Goal: Information Seeking & Learning: Check status

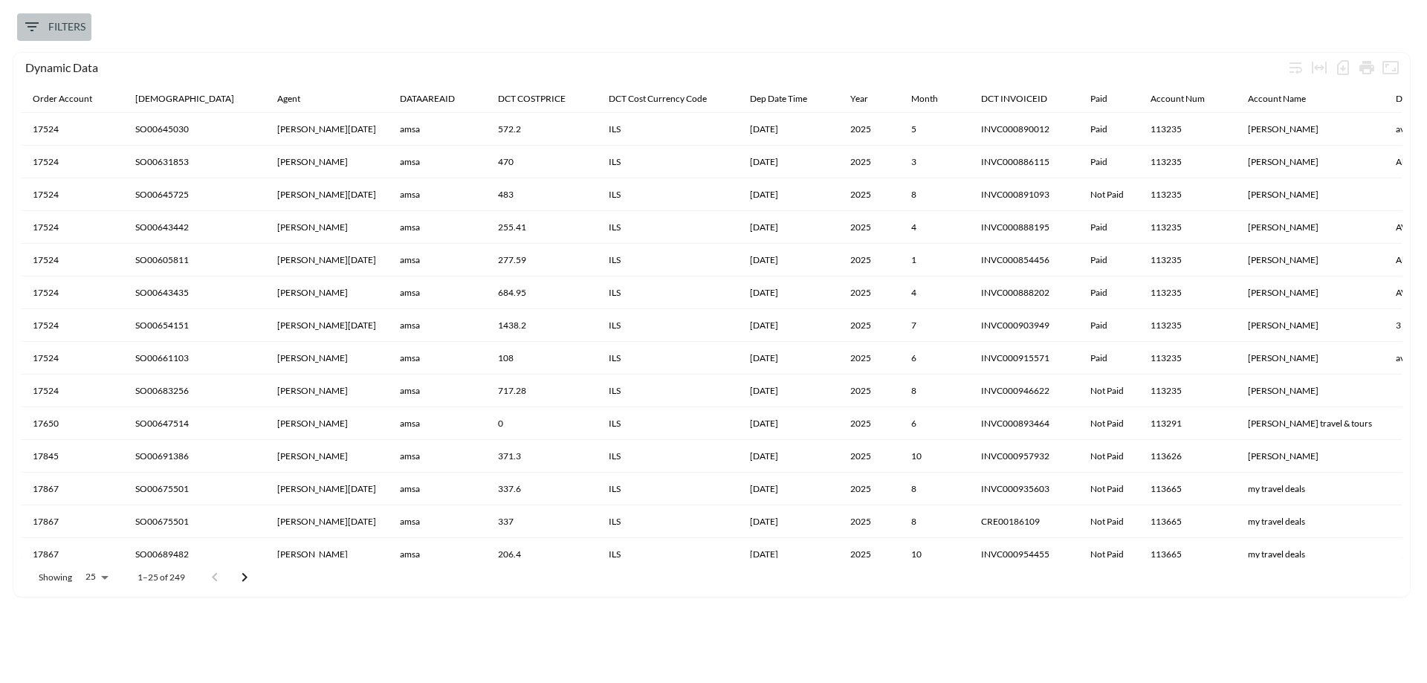
click at [74, 29] on span "Filters" at bounding box center [54, 27] width 62 height 19
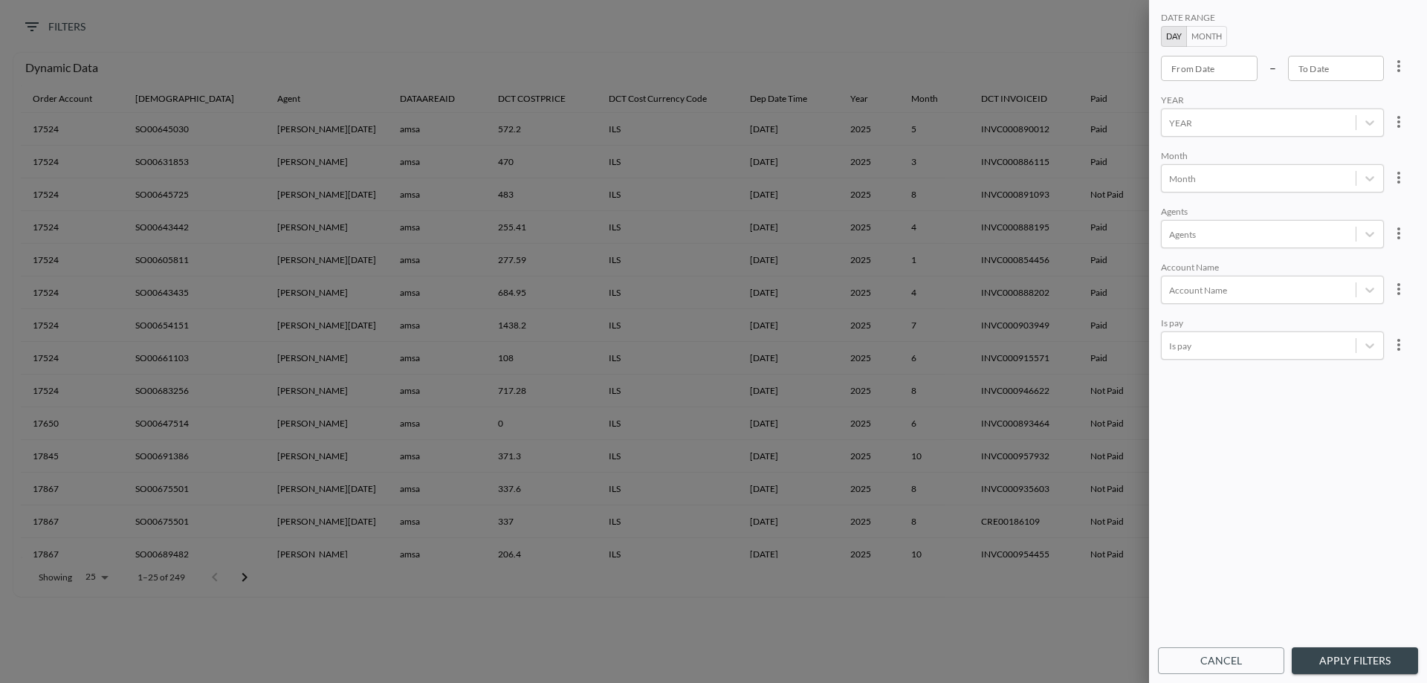
type input "YYYY-MM-DD"
click at [1341, 71] on input "YYYY-MM-DD" at bounding box center [1336, 68] width 97 height 25
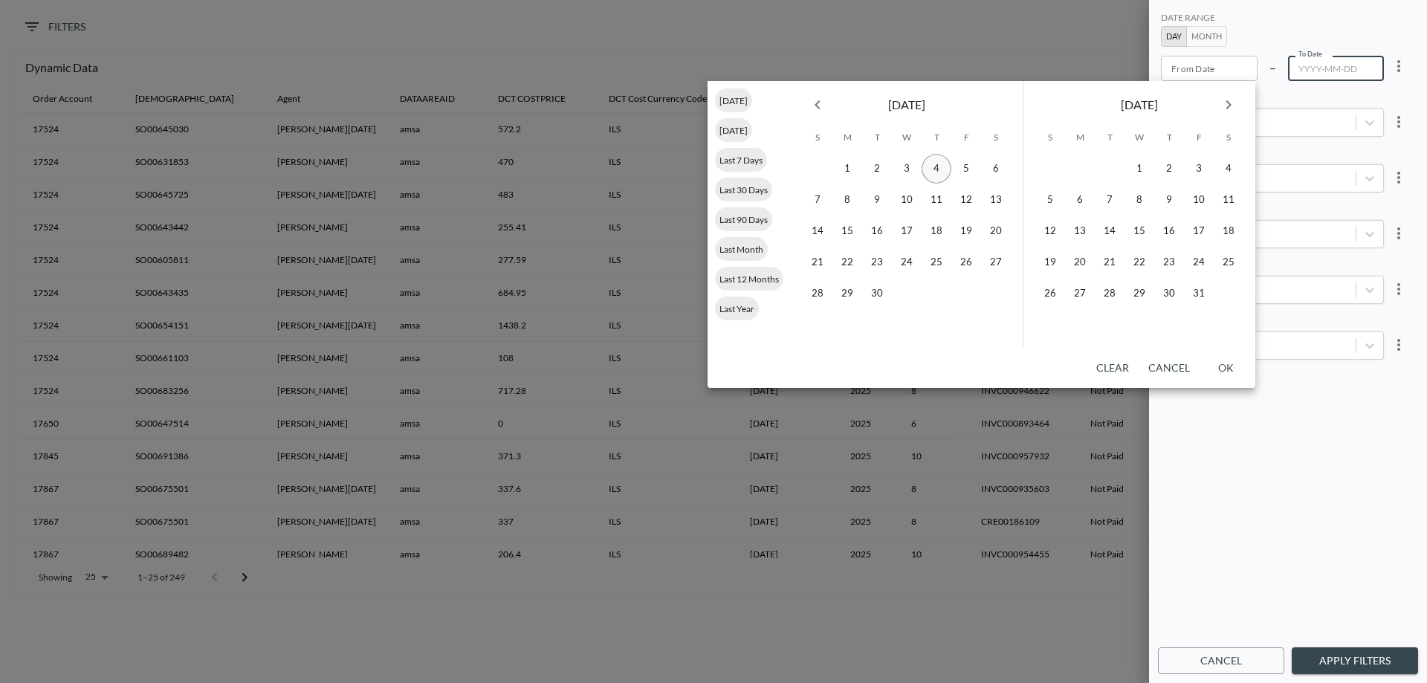
click at [933, 170] on button "4" at bounding box center [936, 169] width 30 height 30
type input "YYYY-MM-DD"
type input "2025-09-04"
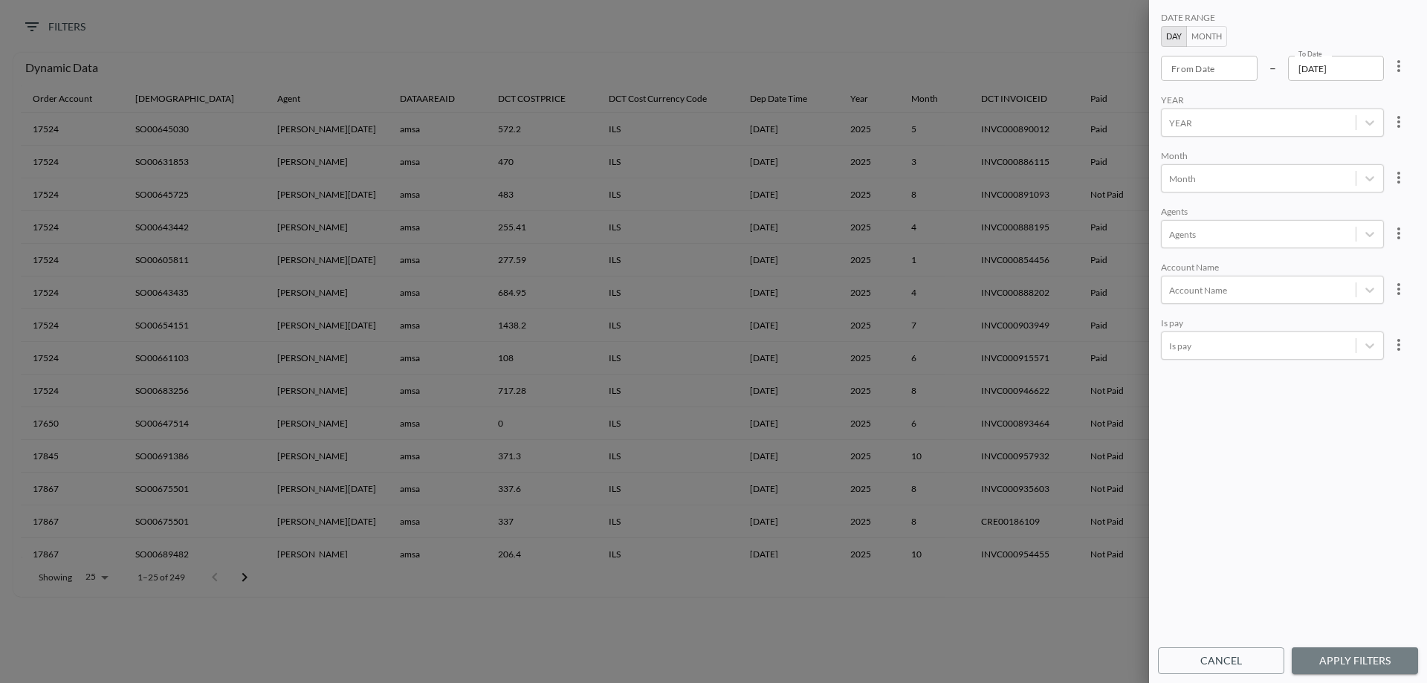
click at [1349, 658] on button "Apply Filters" at bounding box center [1354, 660] width 126 height 27
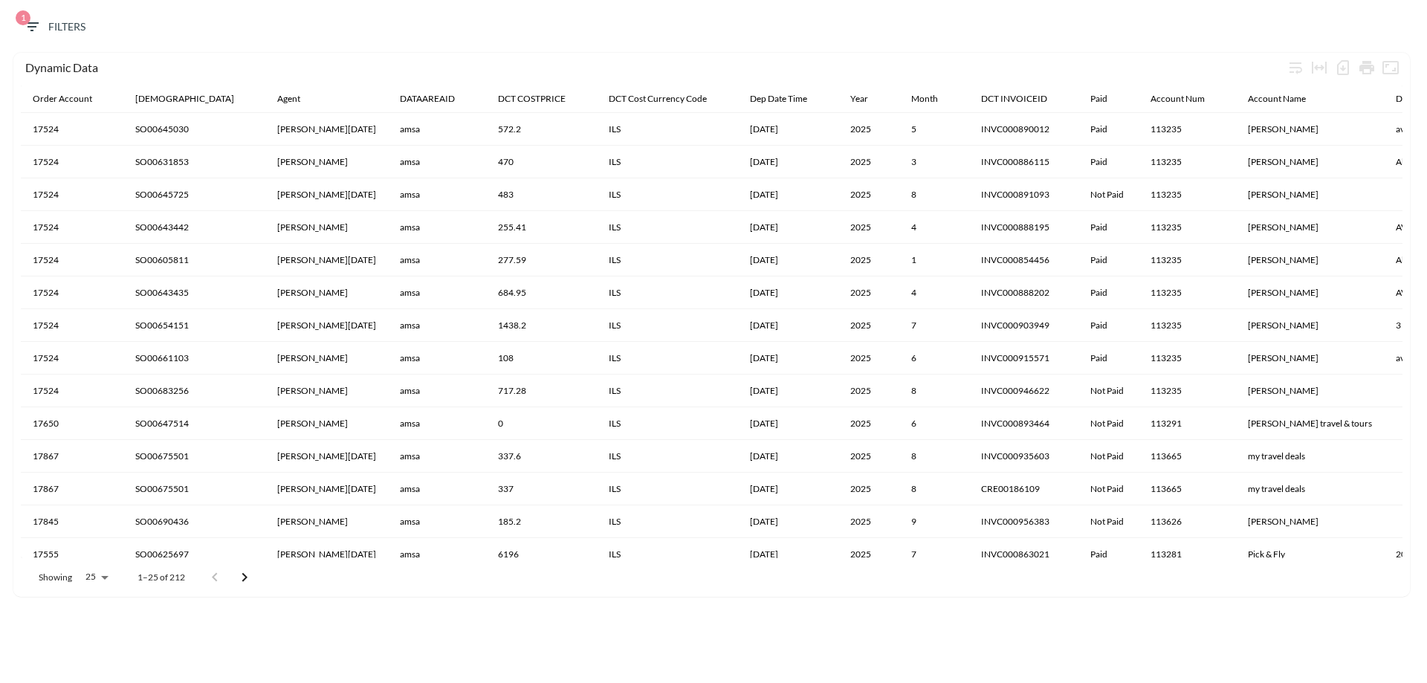
click at [59, 21] on span "1 Filters" at bounding box center [54, 27] width 62 height 19
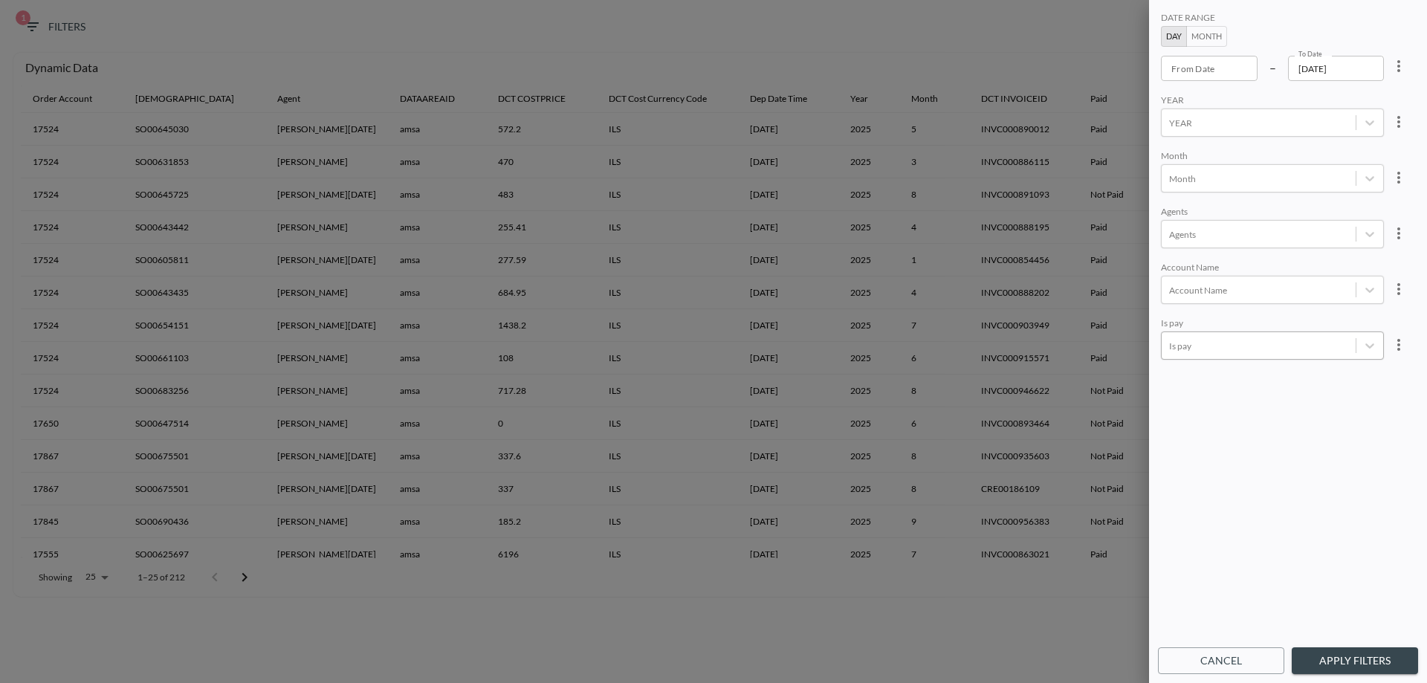
click at [1196, 346] on div at bounding box center [1258, 346] width 179 height 14
click at [1179, 305] on div "Paid" at bounding box center [1288, 302] width 260 height 23
click at [1194, 348] on body "BI.P.EYE, Interactive Analytics Dashboards 1 Filters Dynamic Data Order Account…" at bounding box center [713, 341] width 1427 height 683
click at [1189, 277] on div "Not Paid" at bounding box center [1288, 277] width 260 height 23
click at [1336, 652] on button "Apply Filters" at bounding box center [1354, 660] width 126 height 27
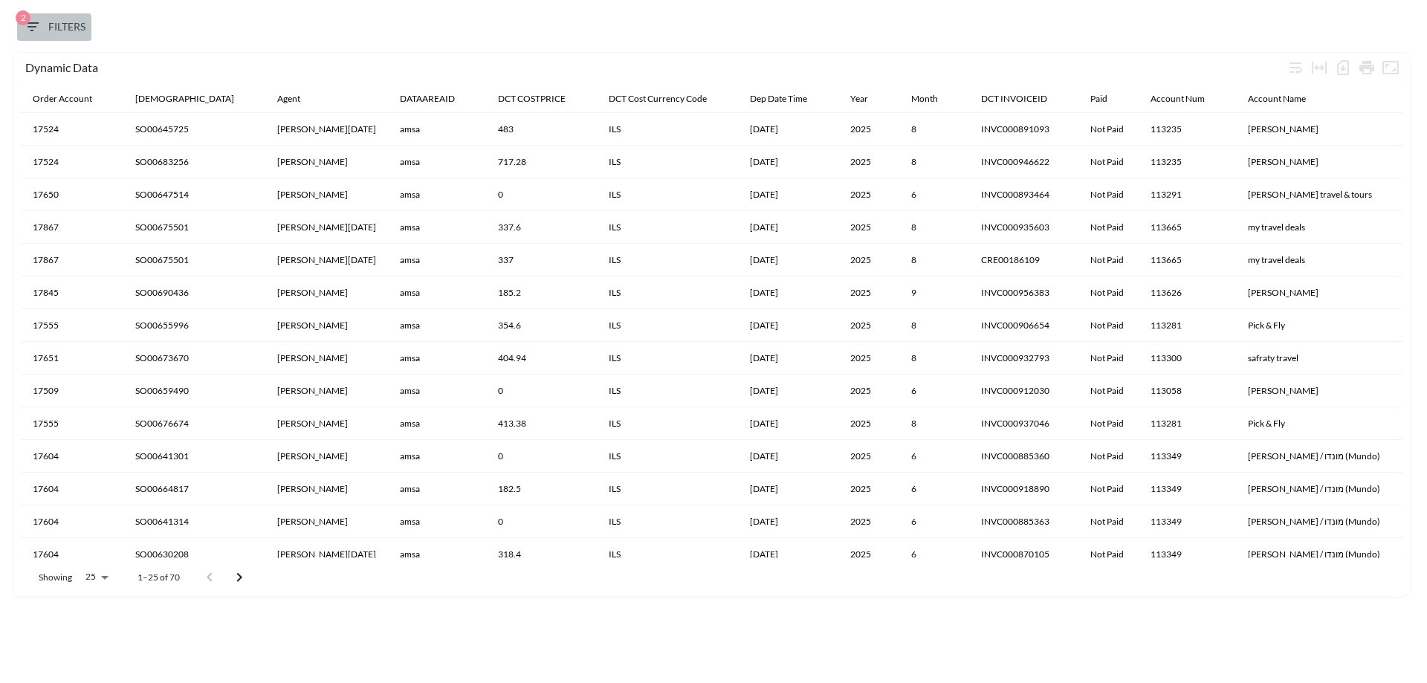
click at [68, 31] on span "2 Filters" at bounding box center [54, 27] width 62 height 19
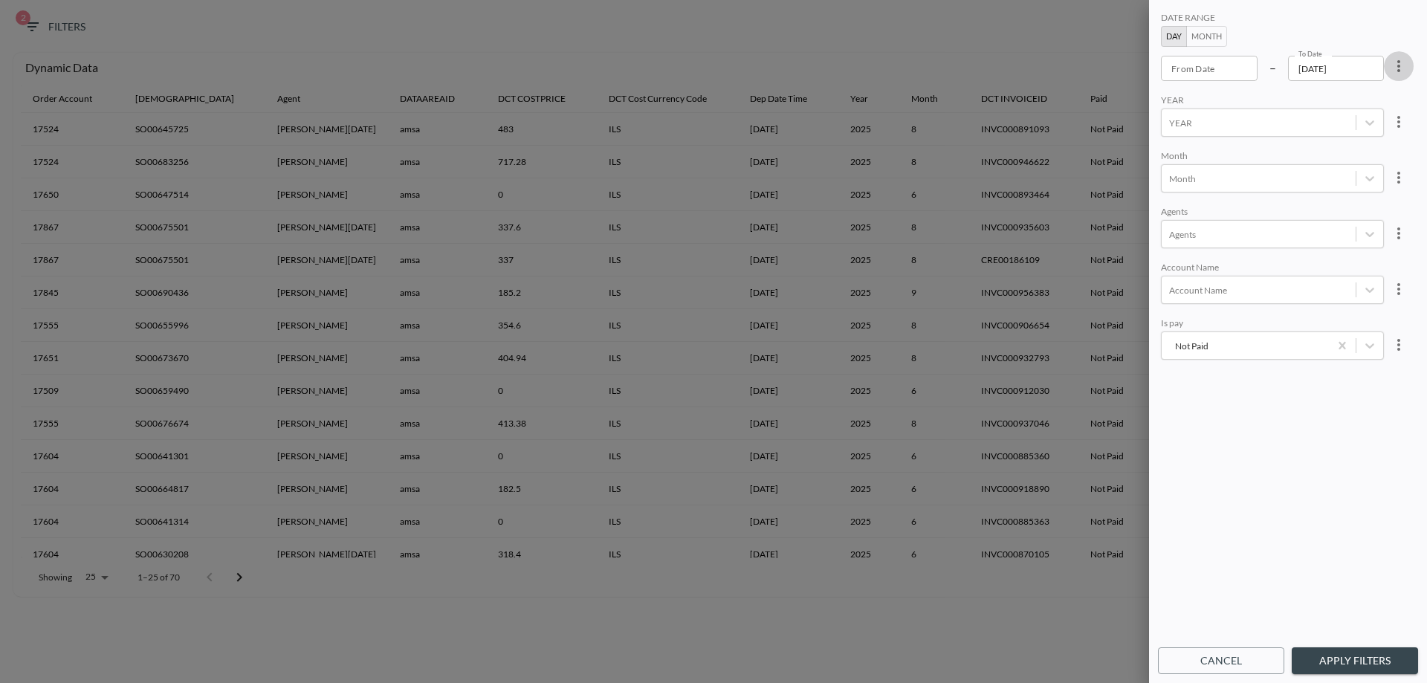
click at [1400, 71] on icon "more" at bounding box center [1398, 66] width 18 height 18
click at [1372, 105] on li "Clear" at bounding box center [1343, 100] width 134 height 27
click at [1262, 131] on div "YEAR" at bounding box center [1258, 123] width 194 height 20
click at [1233, 155] on div "2025" at bounding box center [1288, 154] width 260 height 23
click at [1216, 184] on div at bounding box center [1258, 179] width 179 height 14
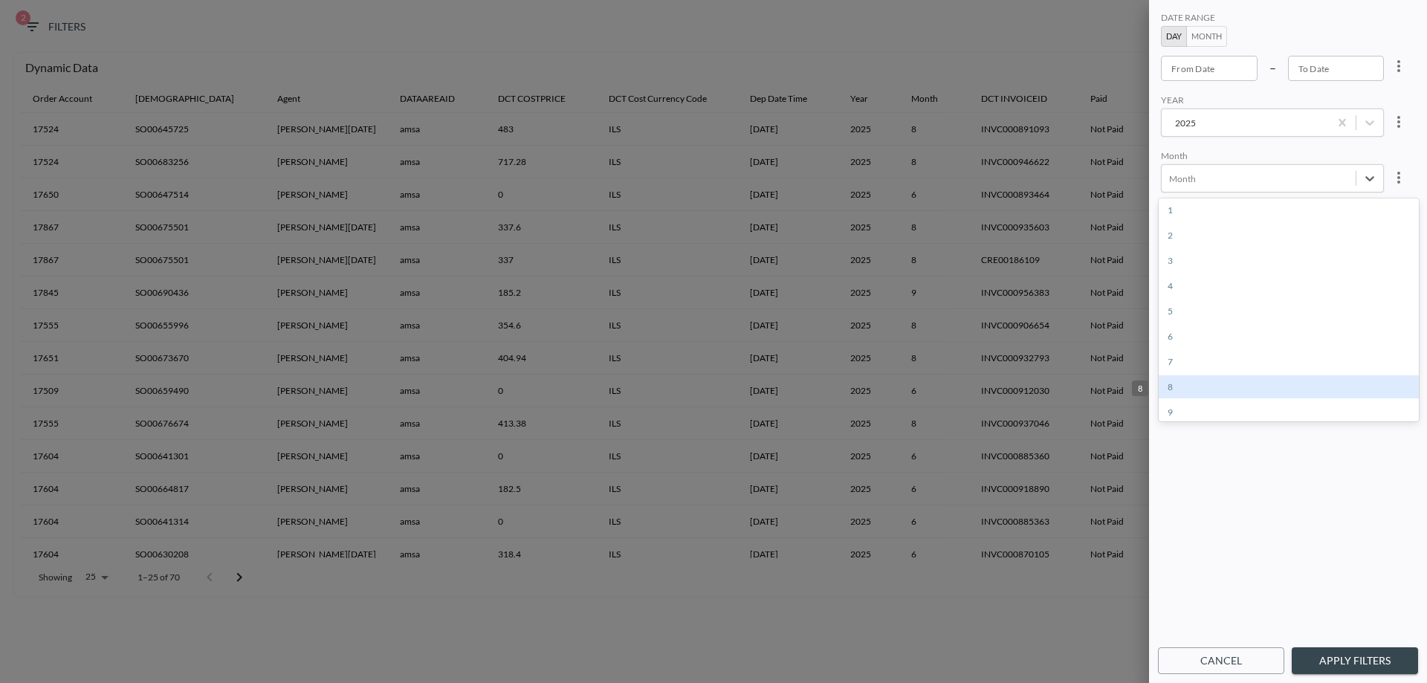
click at [1179, 387] on div "8" at bounding box center [1288, 386] width 260 height 23
type input "YYYY-MM-DD"
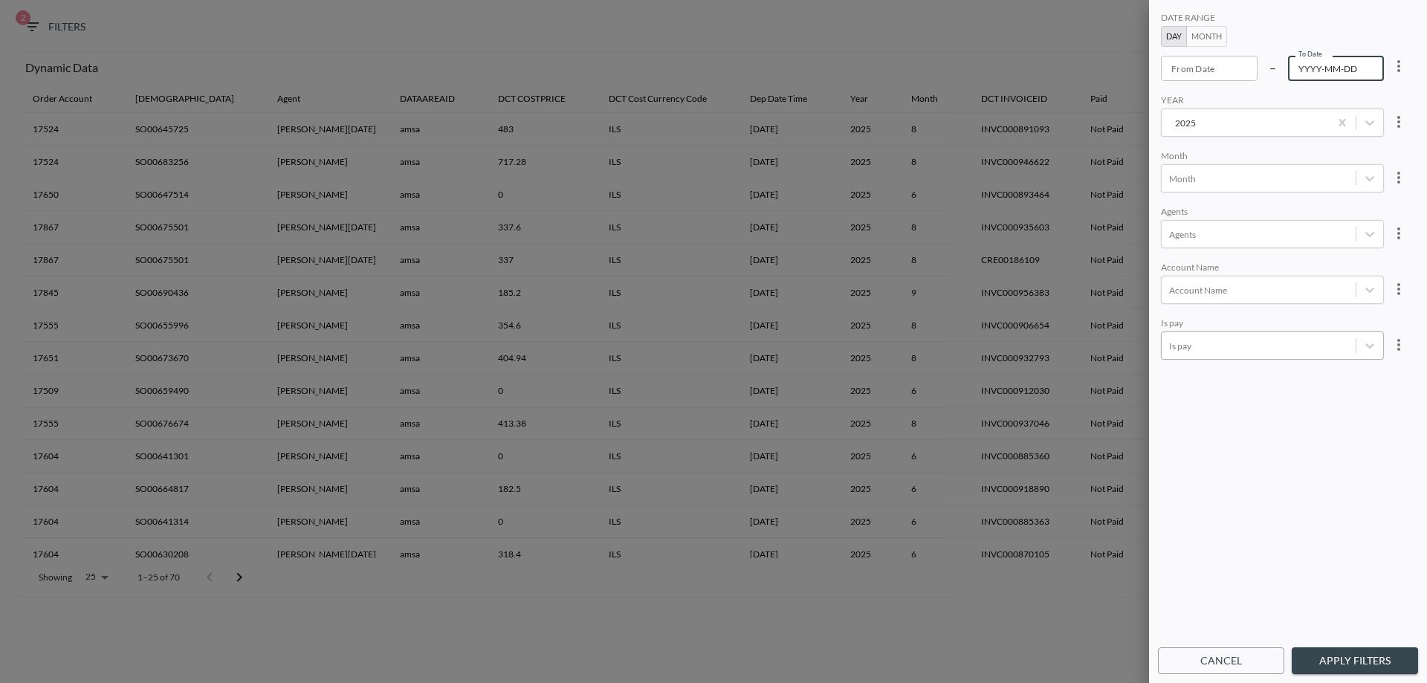
click at [1337, 66] on input "YYYY-MM-DD" at bounding box center [1336, 68] width 97 height 25
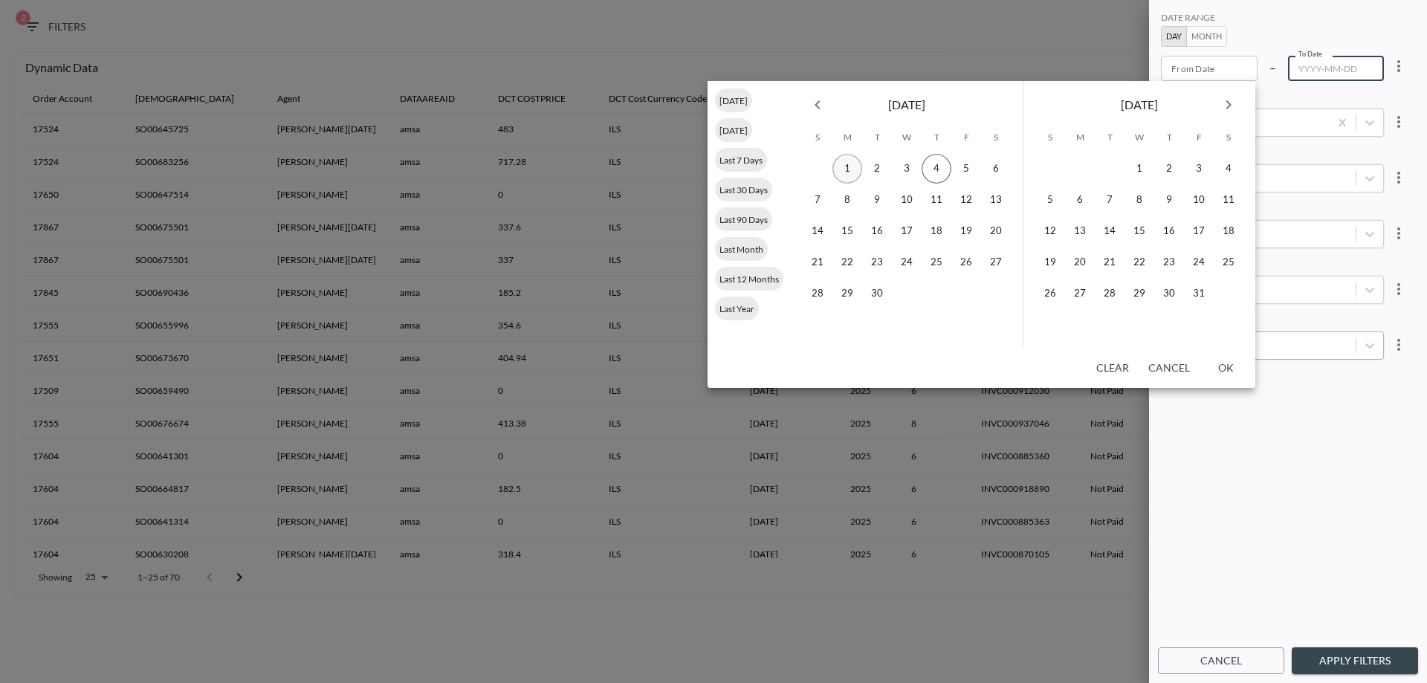
click at [847, 166] on button "1" at bounding box center [847, 169] width 30 height 30
type input "YYYY-MM-DD"
type input "2025-09-01"
click at [1232, 366] on button "OK" at bounding box center [1225, 367] width 48 height 27
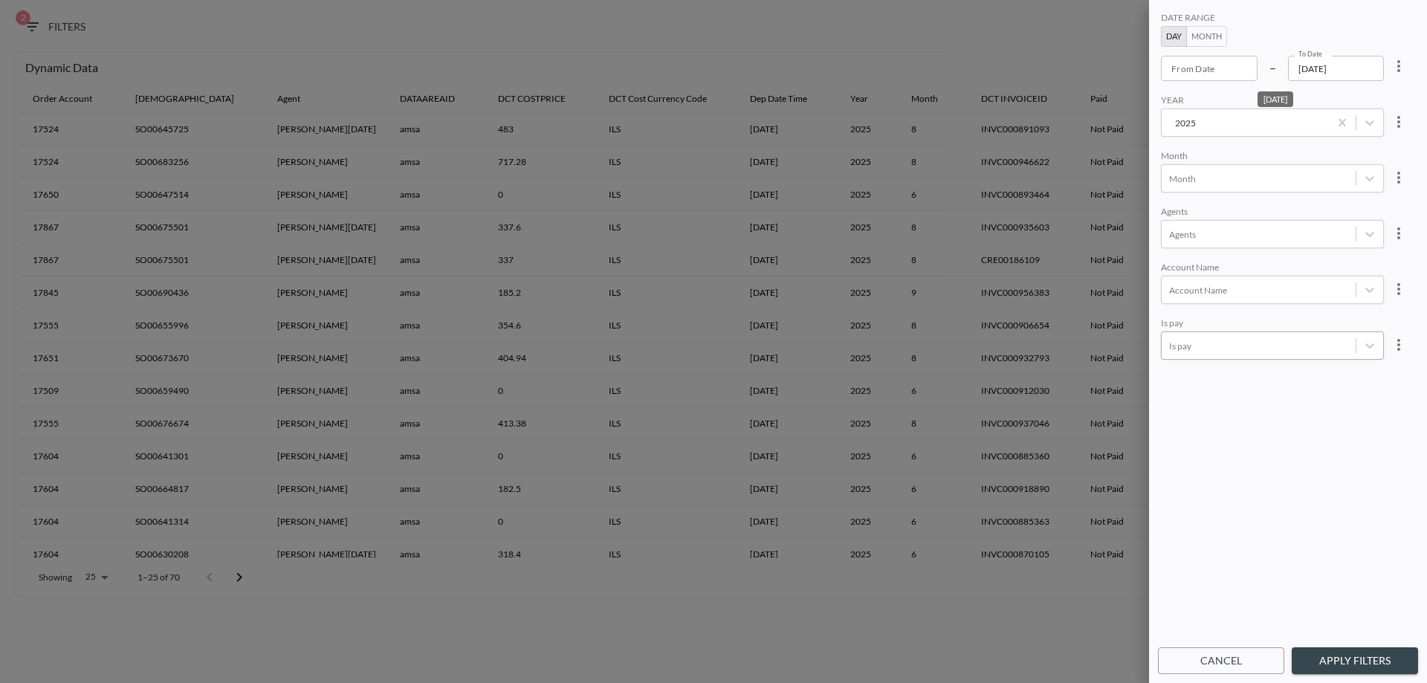
click at [1234, 343] on body "BI.P.EYE, Interactive Analytics Dashboards 2 Filters Dynamic Data Order Account…" at bounding box center [713, 341] width 1427 height 683
click at [1199, 281] on div "Not Paid" at bounding box center [1288, 277] width 260 height 23
click at [1343, 659] on button "Apply Filters" at bounding box center [1354, 660] width 126 height 27
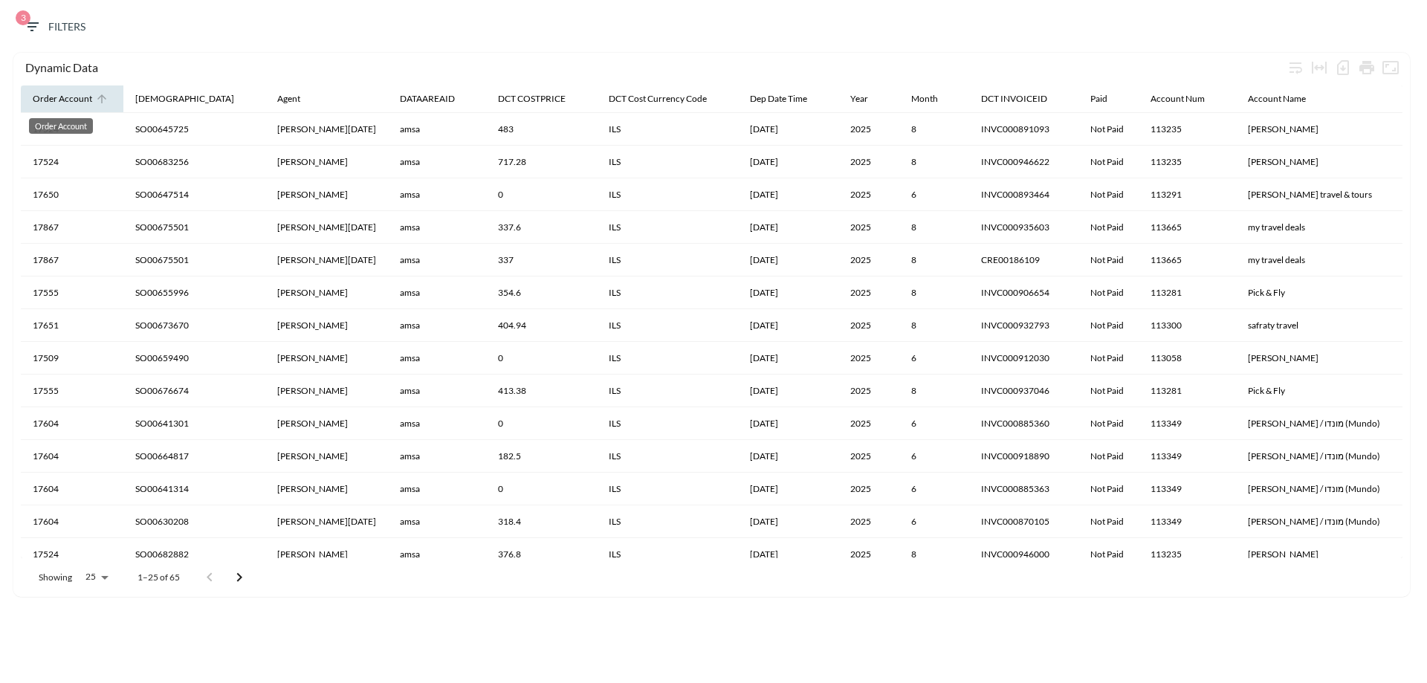
click at [72, 98] on div "Order Account" at bounding box center [62, 99] width 59 height 18
